Goal: Ask a question

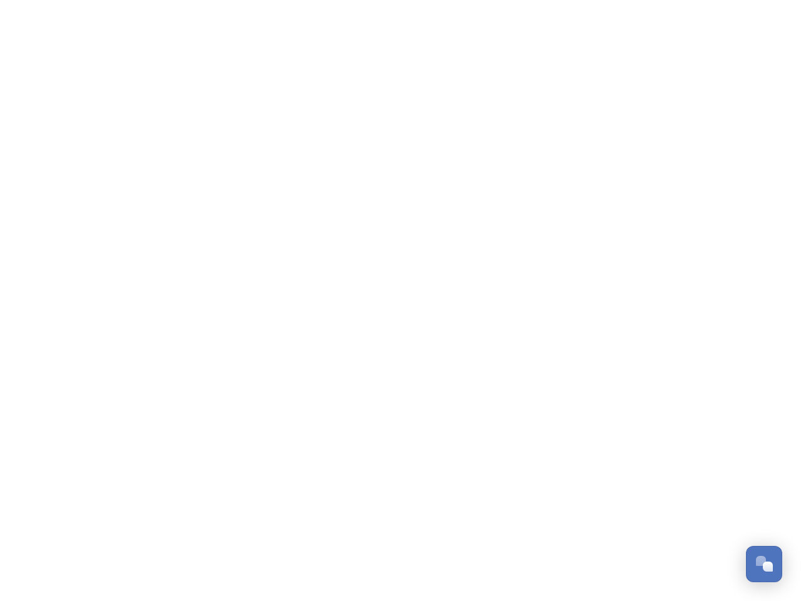
click at [764, 564] on div "Open Chat" at bounding box center [768, 567] width 10 height 10
click at [769, 0] on html "/p/collection/tempest/tourism-academy-2025 Dismiss GoSquared Assistant Chat wit…" at bounding box center [400, 0] width 801 height 0
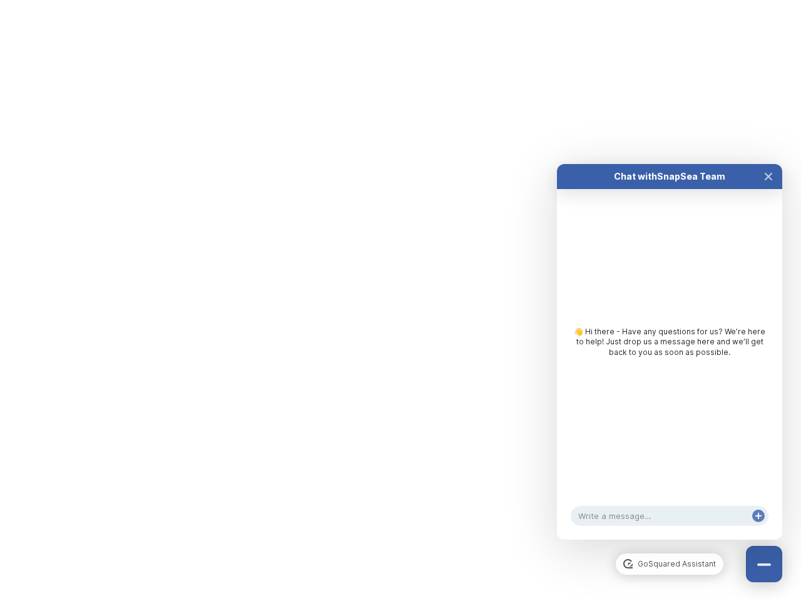
click at [670, 540] on div "Chat with SnapSea Team GoSquared Assistant 👋 Hi there - Have any questions for …" at bounding box center [669, 352] width 225 height 376
click at [670, 364] on div "👋 Hi there - Have any questions for us? We’re here to help! Just drop us a mess…" at bounding box center [669, 345] width 225 height 312
click at [769, 189] on div "👋 Hi there - Have any questions for us? We’re here to help! Just drop us a mess…" at bounding box center [669, 345] width 225 height 312
click at [759, 528] on div "Chat with SnapSea Team GoSquared Assistant 👋 Hi there - Have any questions for …" at bounding box center [669, 352] width 225 height 376
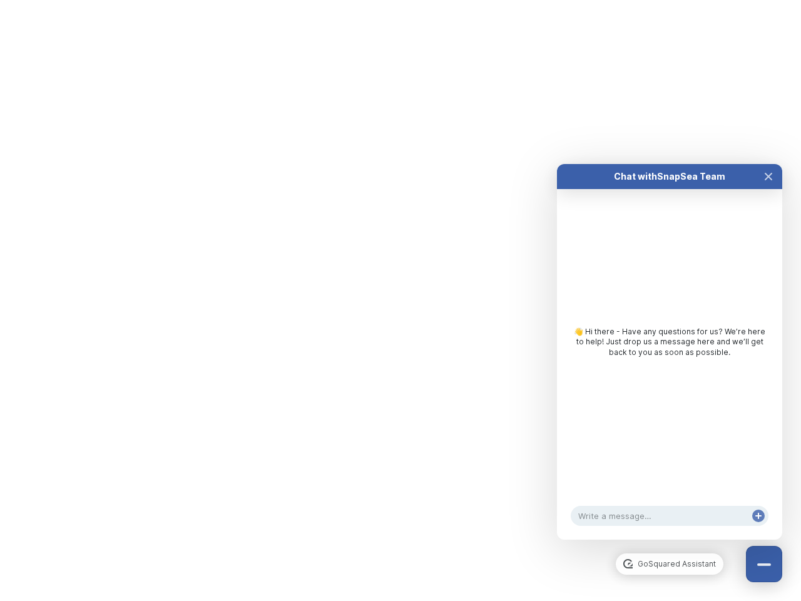
click at [401, 0] on html "/p/collection/tempest/tourism-academy-2025 Dismiss GoSquared Assistant Chat wit…" at bounding box center [400, 0] width 801 height 0
click at [391, 0] on html "/p/collection/tempest/tourism-academy-2025 Dismiss GoSquared Assistant Chat wit…" at bounding box center [400, 0] width 801 height 0
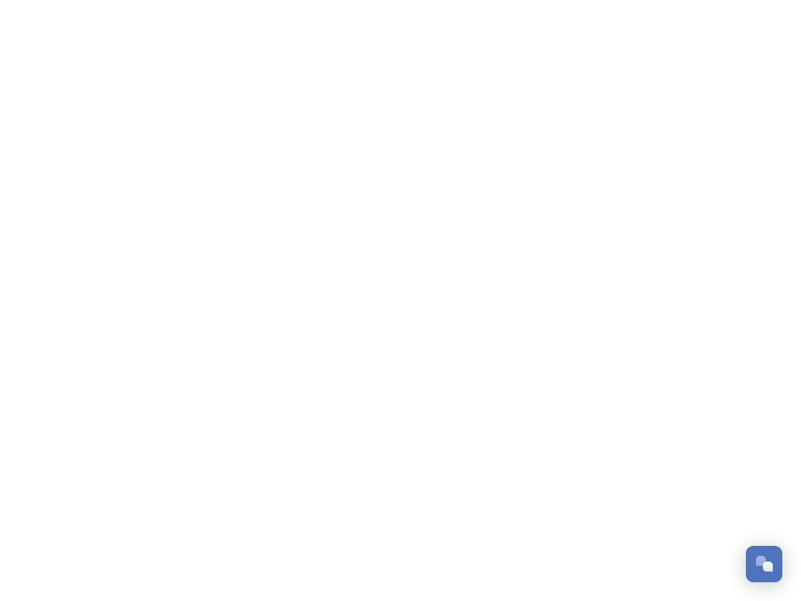
click at [764, 564] on div "Open Chat" at bounding box center [768, 567] width 10 height 10
click at [769, 0] on html "/p/collection/tempest/tourism-academy-2025 Dismiss GoSquared Assistant Chat wit…" at bounding box center [400, 0] width 801 height 0
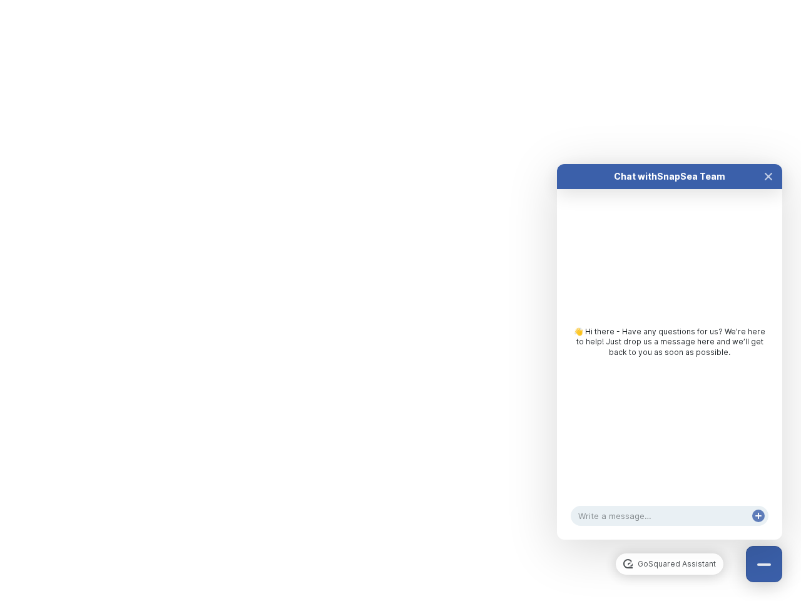
click at [670, 0] on html "/p/collection/tempest/tourism-academy-2025 Dismiss GoSquared Assistant Chat wit…" at bounding box center [400, 0] width 801 height 0
click at [670, 364] on div "👋 Hi there - Have any questions for us? We’re here to help! Just drop us a mess…" at bounding box center [669, 345] width 225 height 312
click at [769, 189] on div "👋 Hi there - Have any questions for us? We’re here to help! Just drop us a mess…" at bounding box center [669, 345] width 225 height 312
click at [759, 528] on div "Chat with SnapSea Team GoSquared Assistant 👋 Hi there - Have any questions for …" at bounding box center [669, 352] width 225 height 376
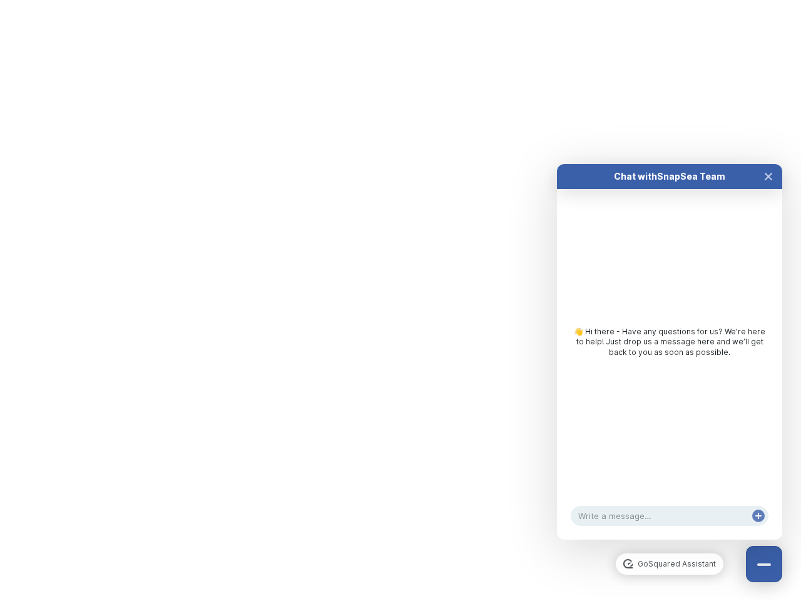
click at [401, 0] on html "/p/collection/tempest/tourism-academy-2025 Dismiss GoSquared Assistant Chat wit…" at bounding box center [400, 0] width 801 height 0
click at [391, 0] on html "/p/collection/tempest/tourism-academy-2025 Dismiss GoSquared Assistant Chat wit…" at bounding box center [400, 0] width 801 height 0
